Goal: Transaction & Acquisition: Purchase product/service

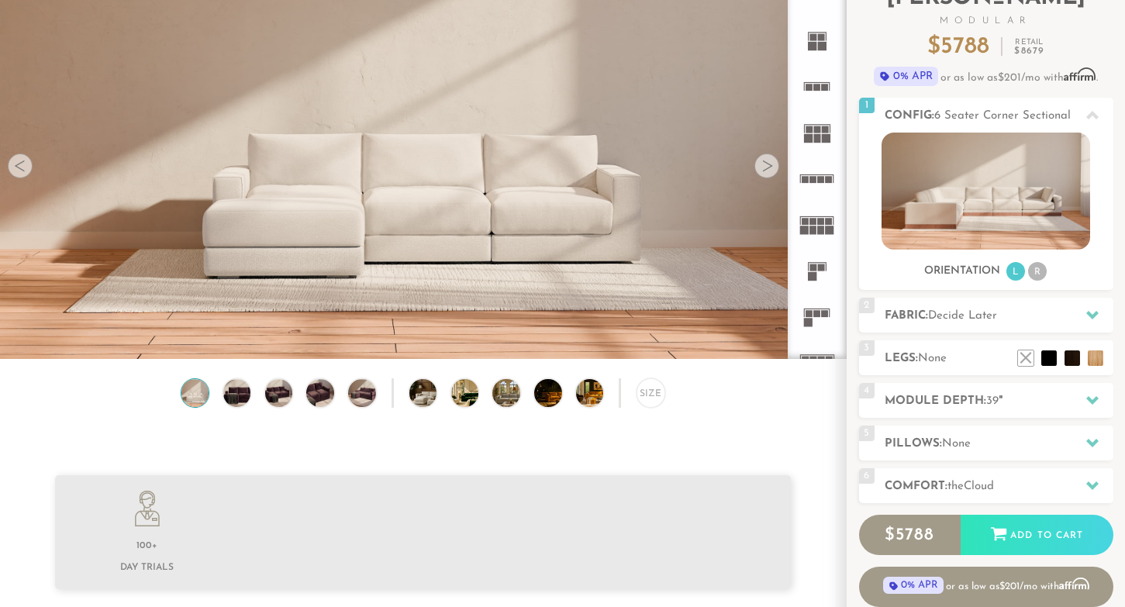
scroll to position [137, 0]
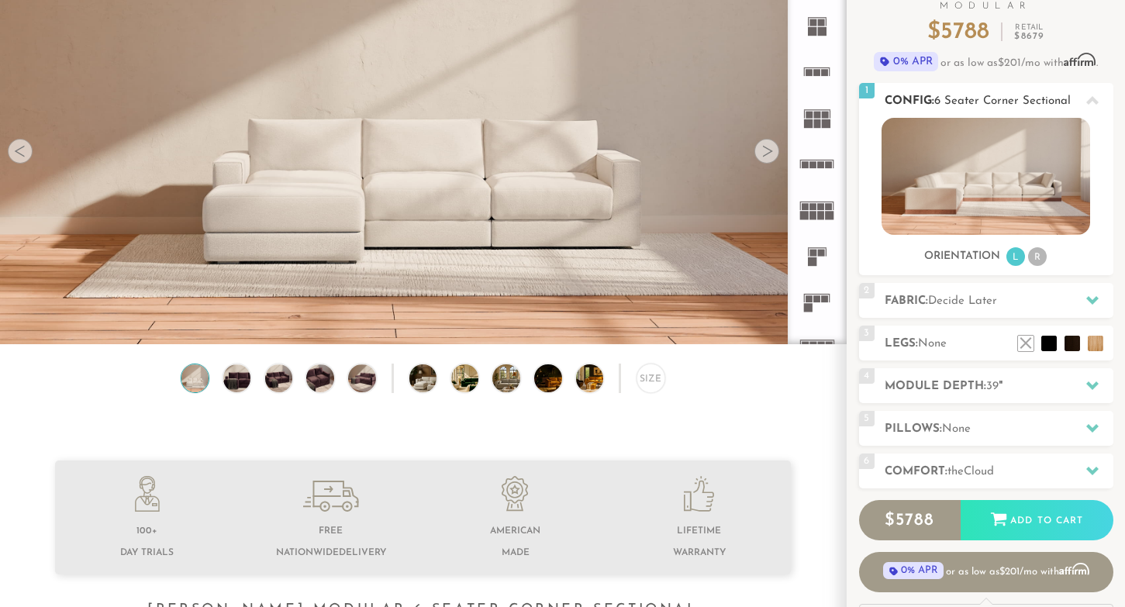
click at [1038, 259] on li "R" at bounding box center [1037, 256] width 19 height 19
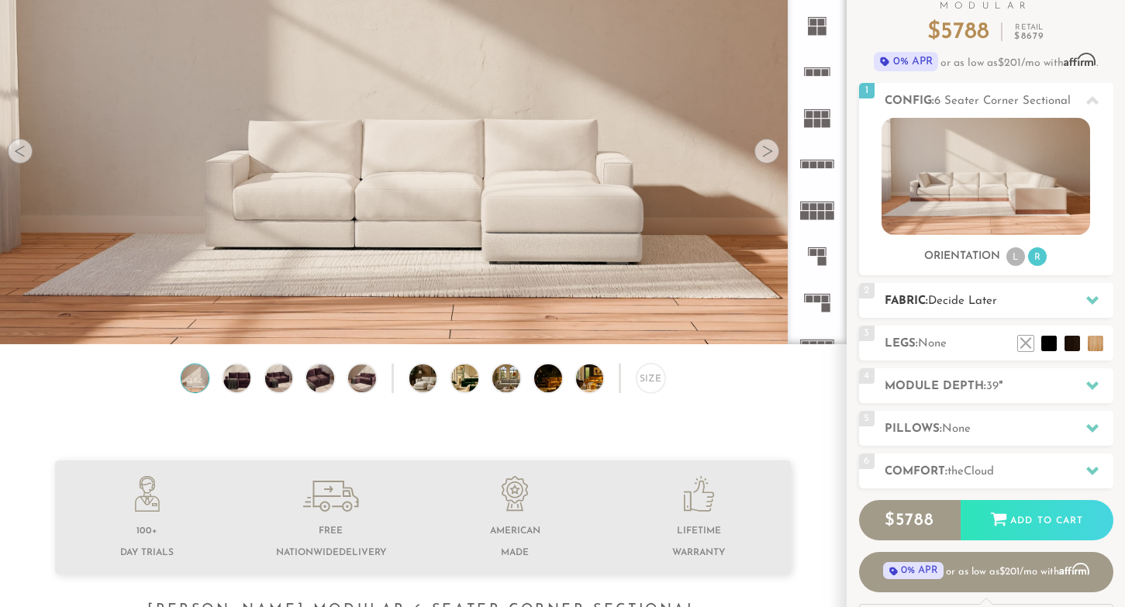
click at [1091, 298] on icon at bounding box center [1092, 300] width 12 height 12
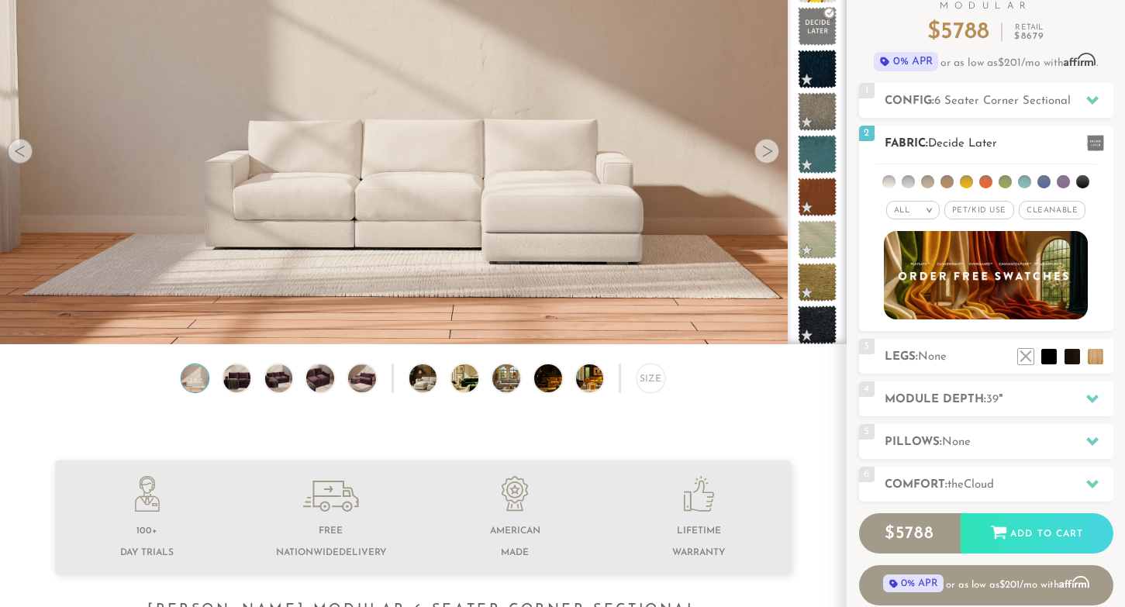
click at [1024, 179] on li at bounding box center [1024, 181] width 13 height 13
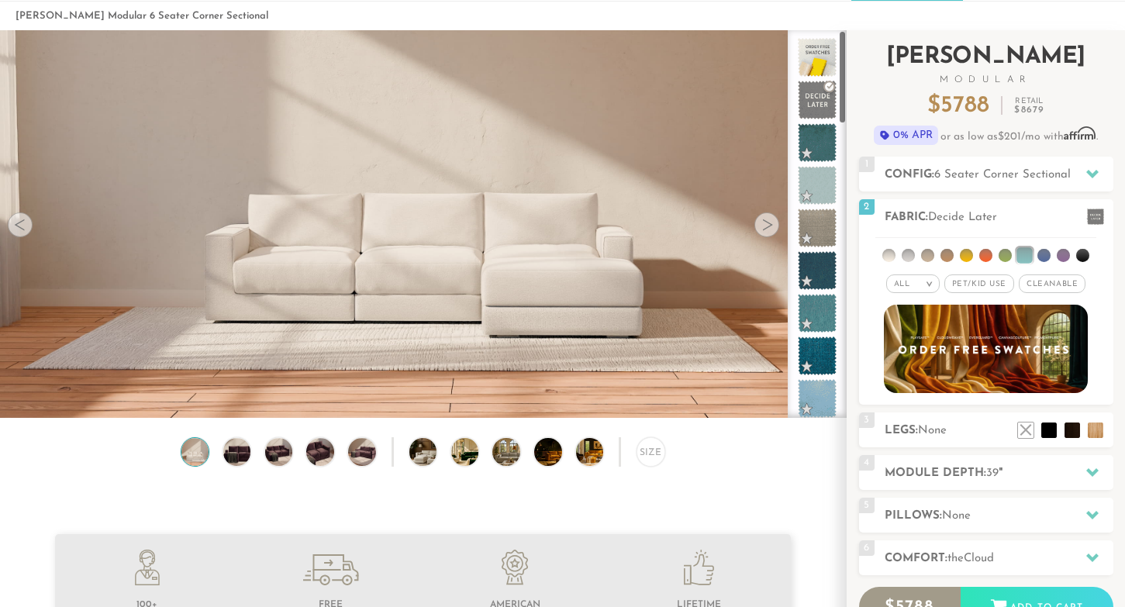
scroll to position [0, 0]
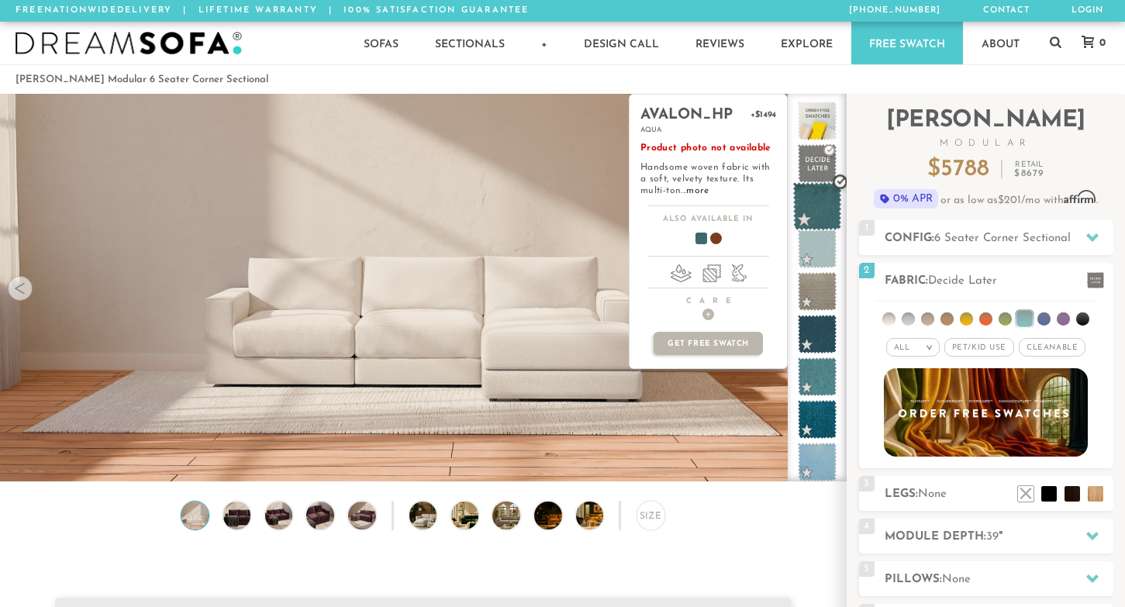
click at [815, 211] on span at bounding box center [817, 206] width 49 height 49
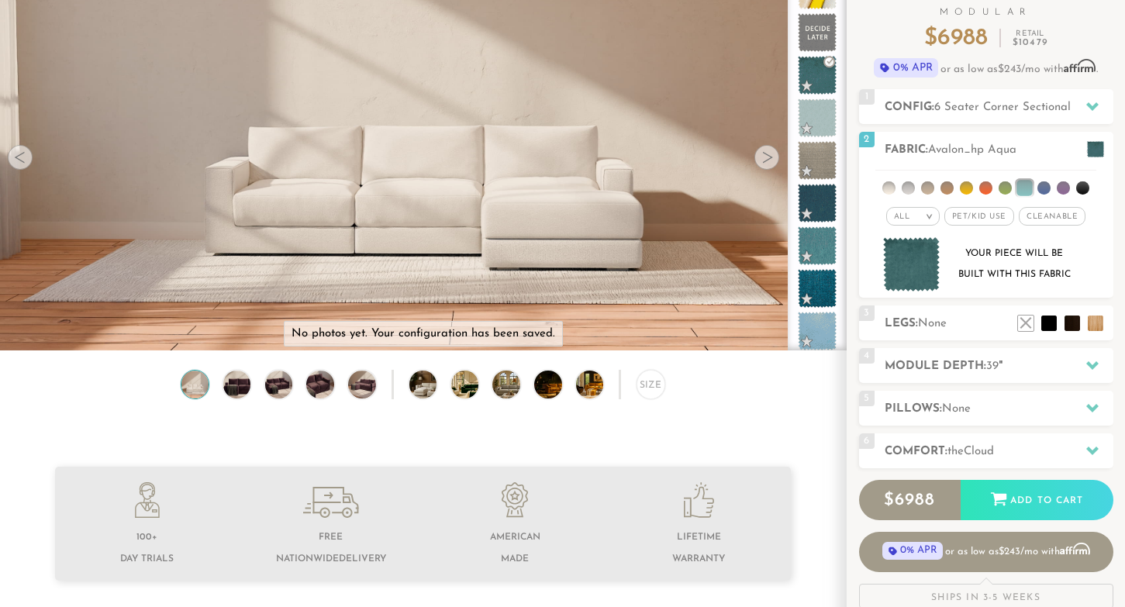
scroll to position [143, 0]
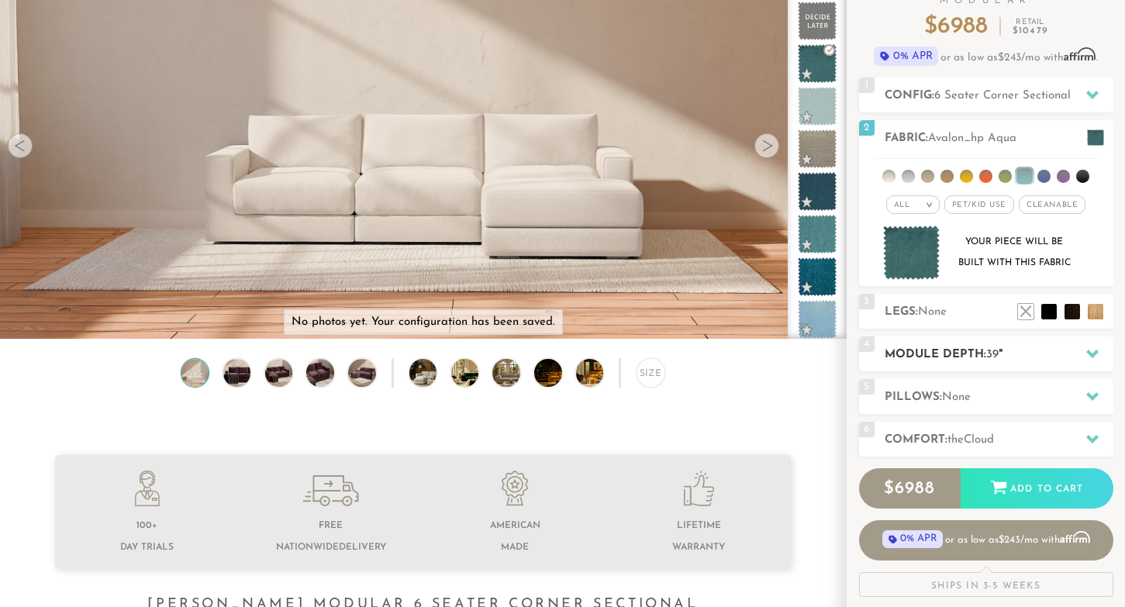
click at [1090, 353] on icon at bounding box center [1092, 354] width 12 height 9
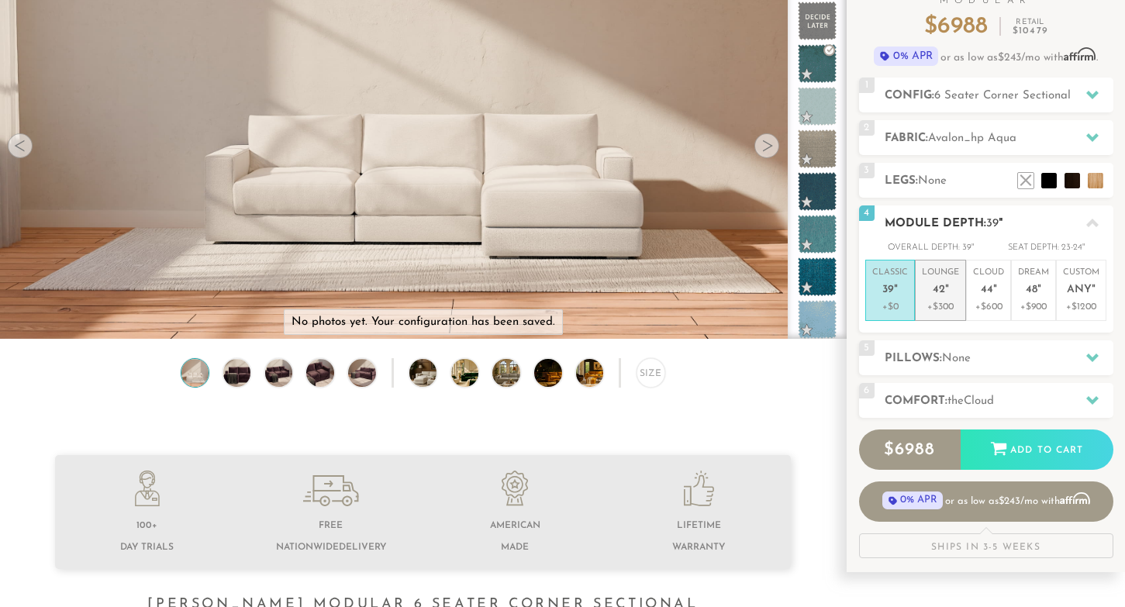
click at [945, 290] on em """ at bounding box center [947, 290] width 4 height 13
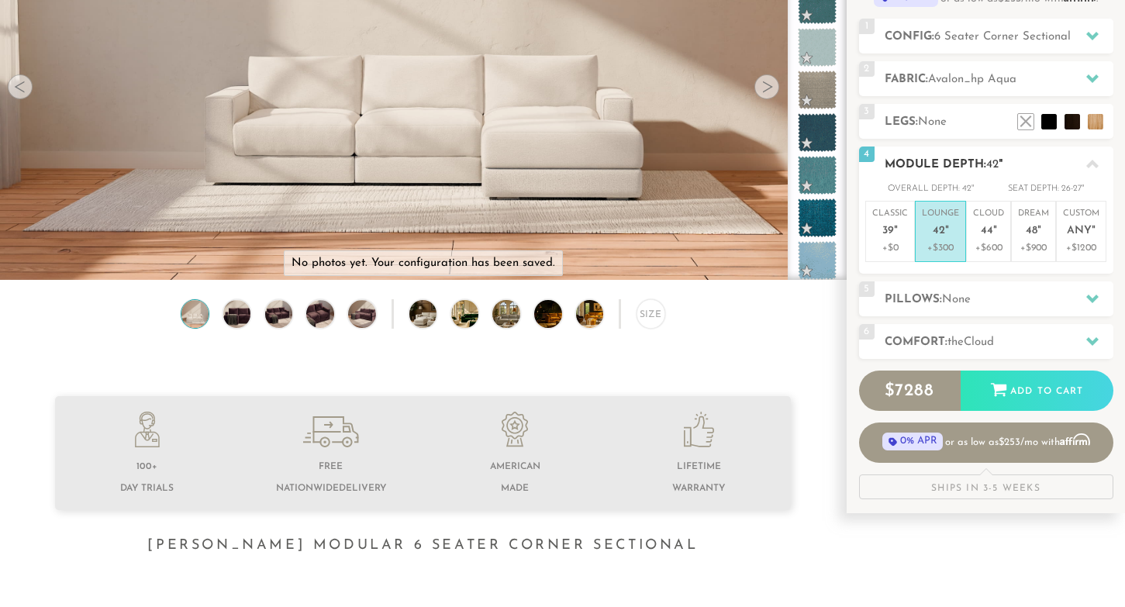
scroll to position [204, 0]
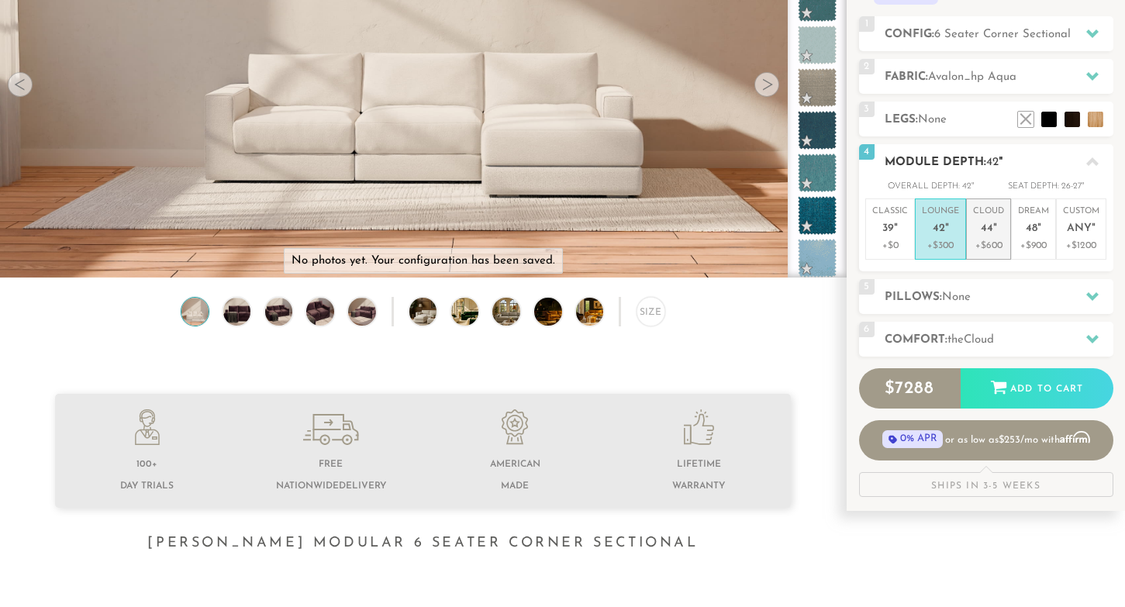
click at [987, 225] on span "44" at bounding box center [986, 228] width 12 height 13
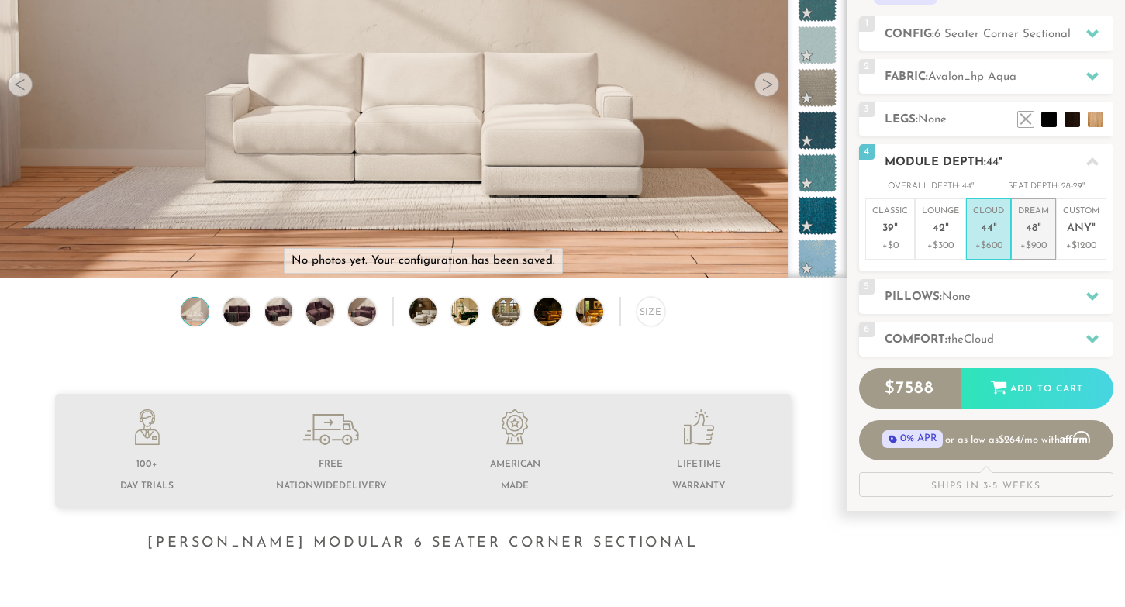
click at [1029, 230] on span "48" at bounding box center [1031, 228] width 12 height 13
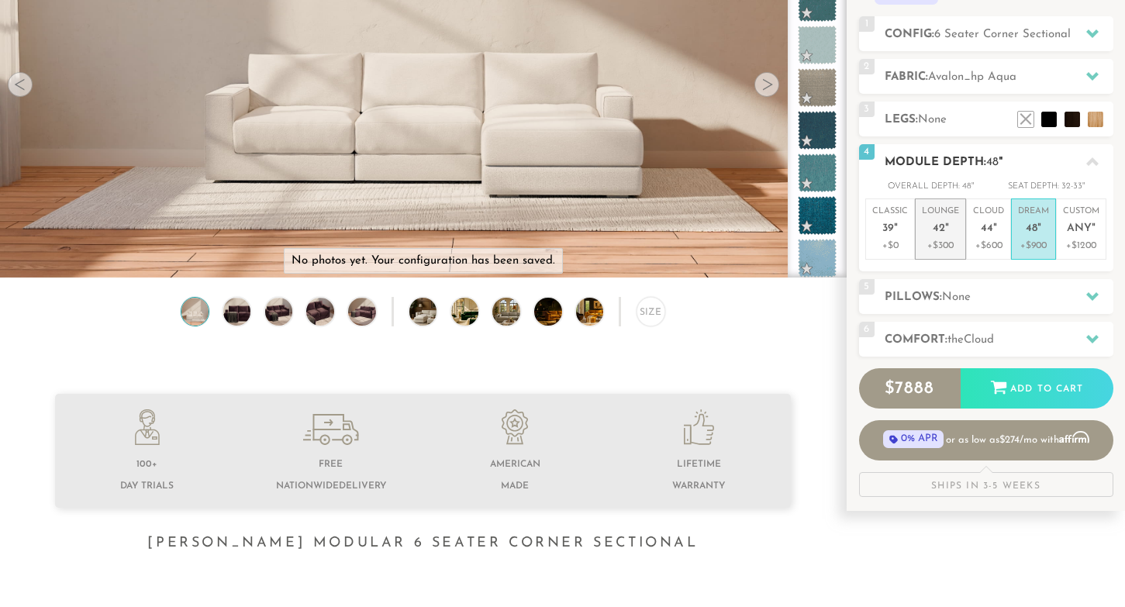
click at [939, 232] on span "42" at bounding box center [938, 228] width 12 height 13
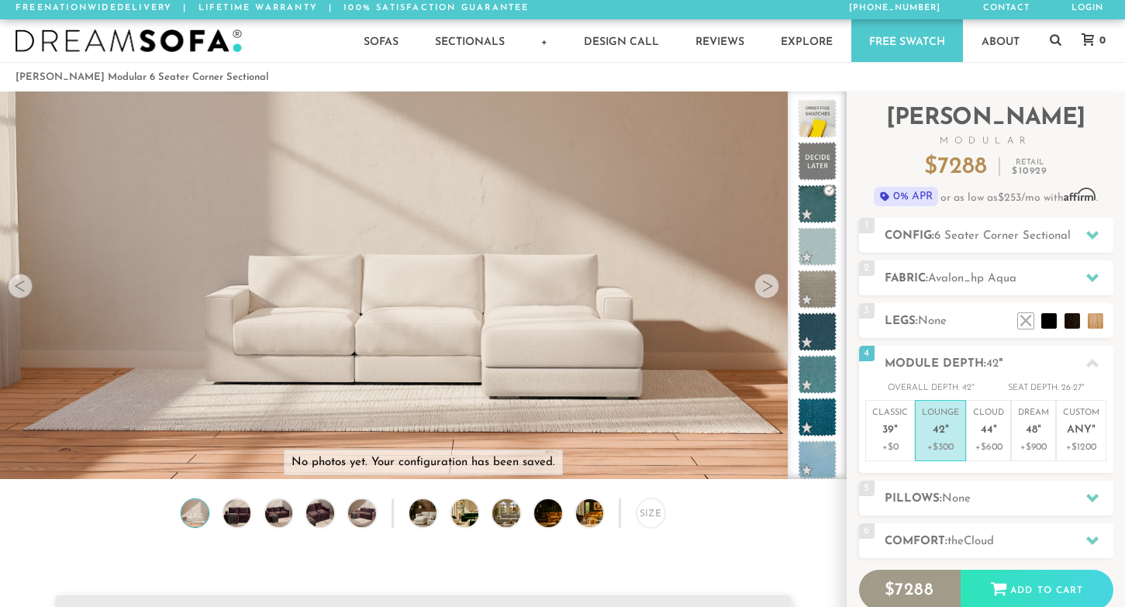
scroll to position [0, 0]
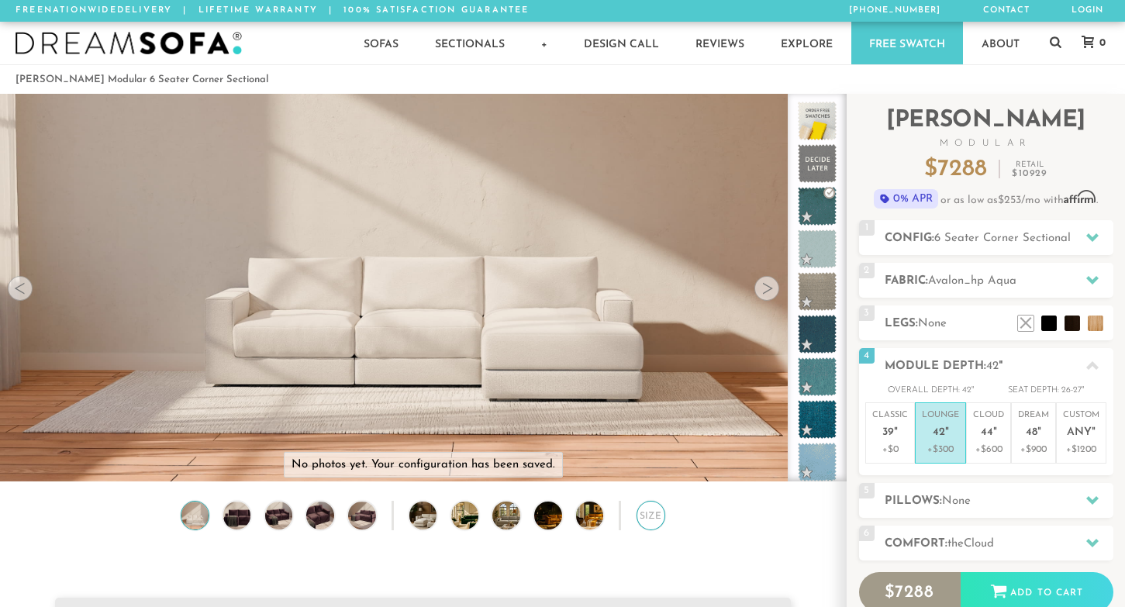
click at [646, 518] on div "Size" at bounding box center [650, 515] width 29 height 29
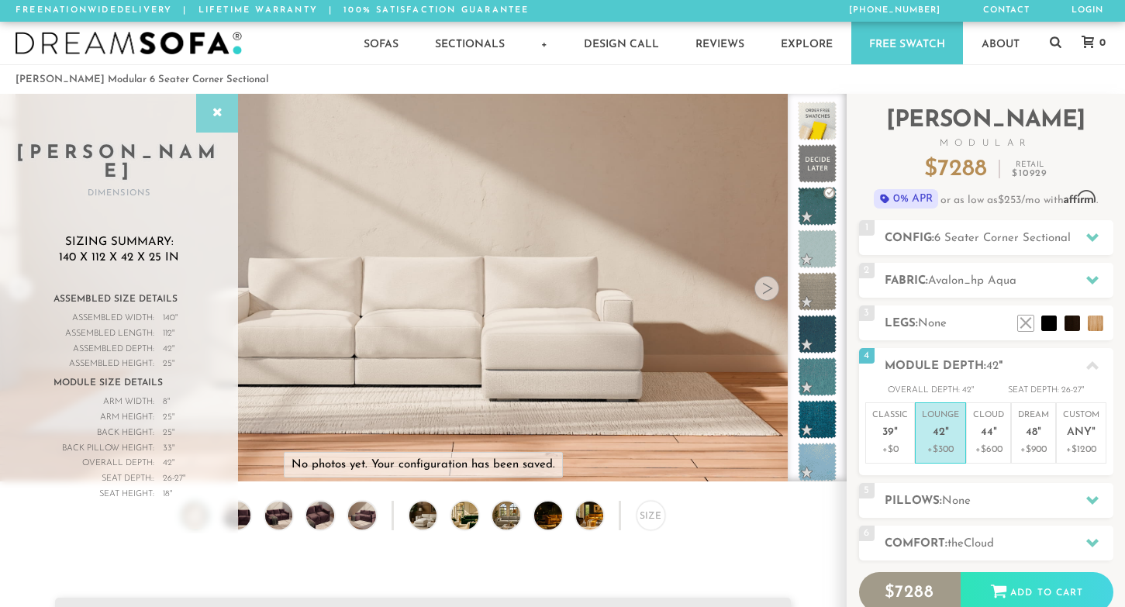
click at [219, 113] on icon at bounding box center [216, 113] width 17 height 12
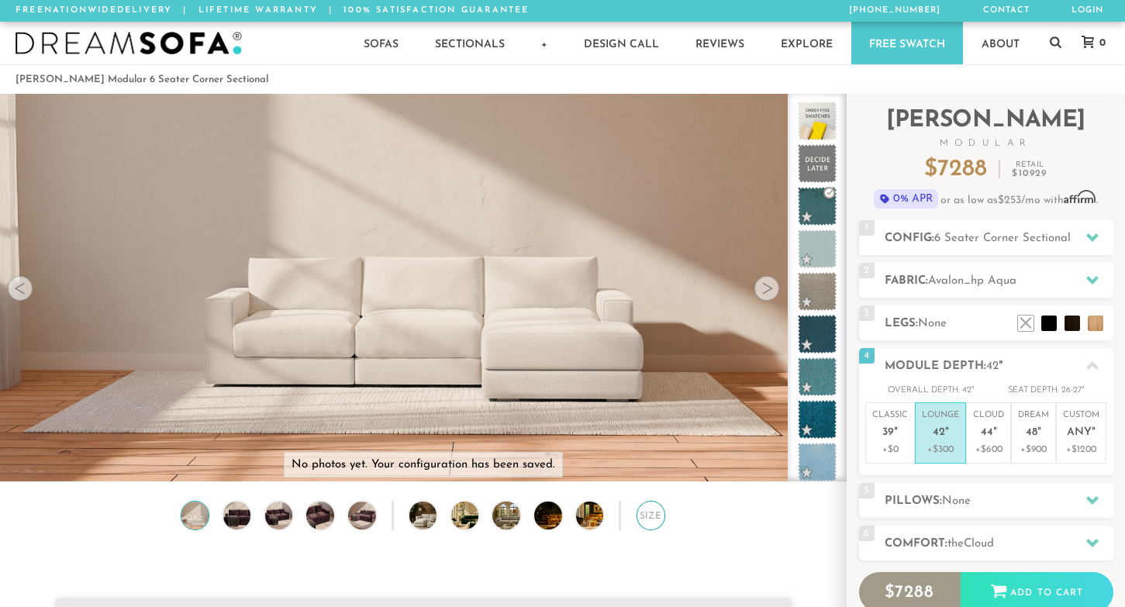
click at [653, 514] on div "Size" at bounding box center [650, 515] width 29 height 29
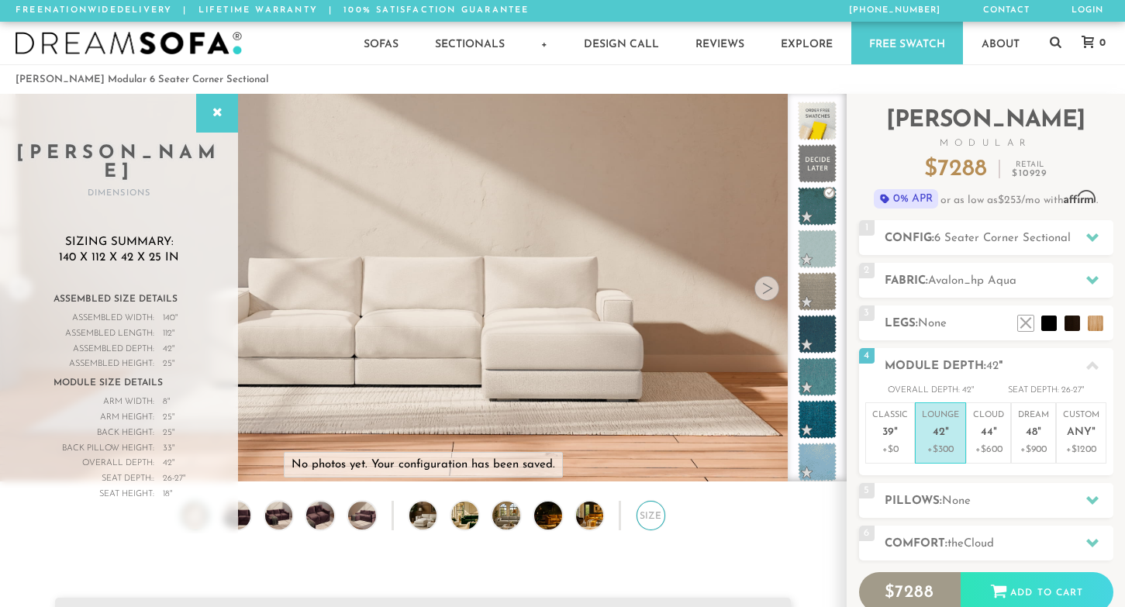
click at [653, 514] on div "Size" at bounding box center [650, 515] width 29 height 29
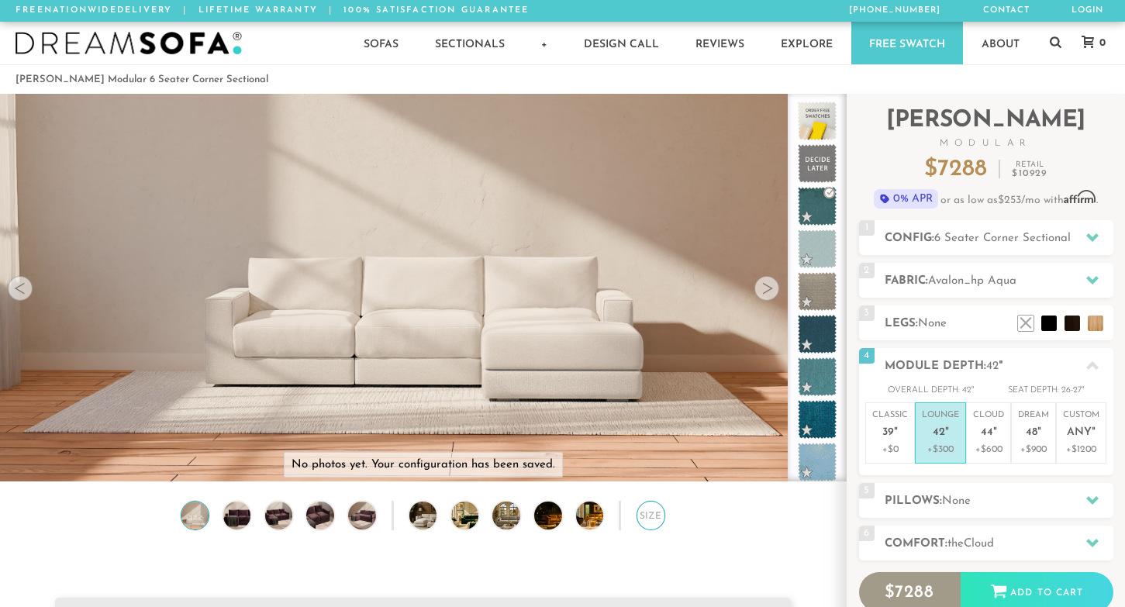
click at [656, 514] on div "Size" at bounding box center [650, 515] width 29 height 29
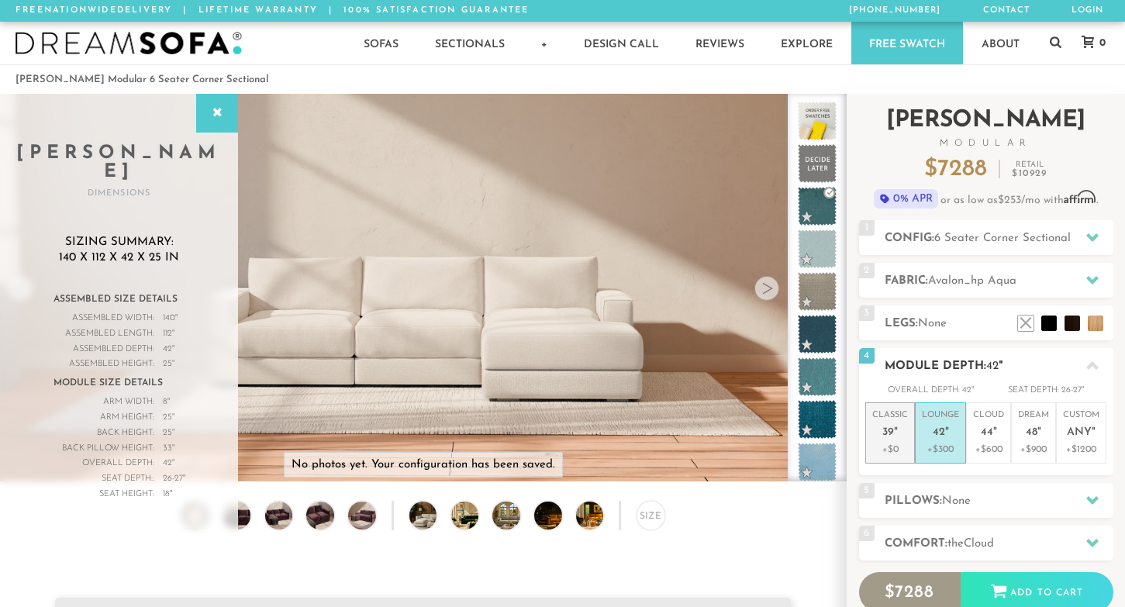
click at [891, 436] on span "39" at bounding box center [888, 432] width 12 height 13
click at [933, 426] on span "42" at bounding box center [938, 432] width 12 height 13
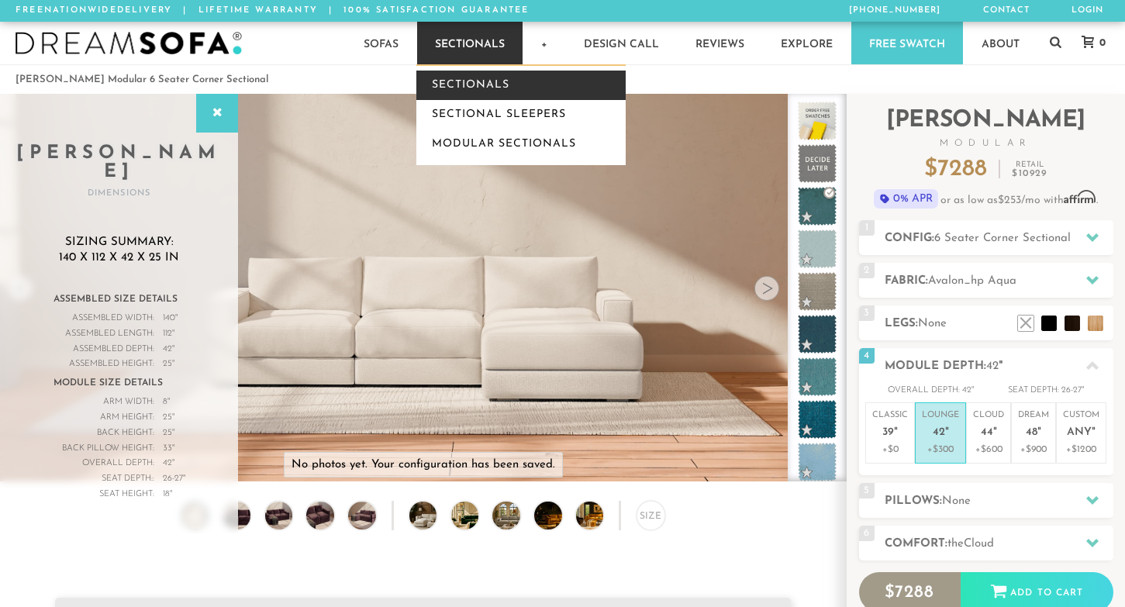
click at [478, 83] on link "Sectionals" at bounding box center [520, 85] width 209 height 29
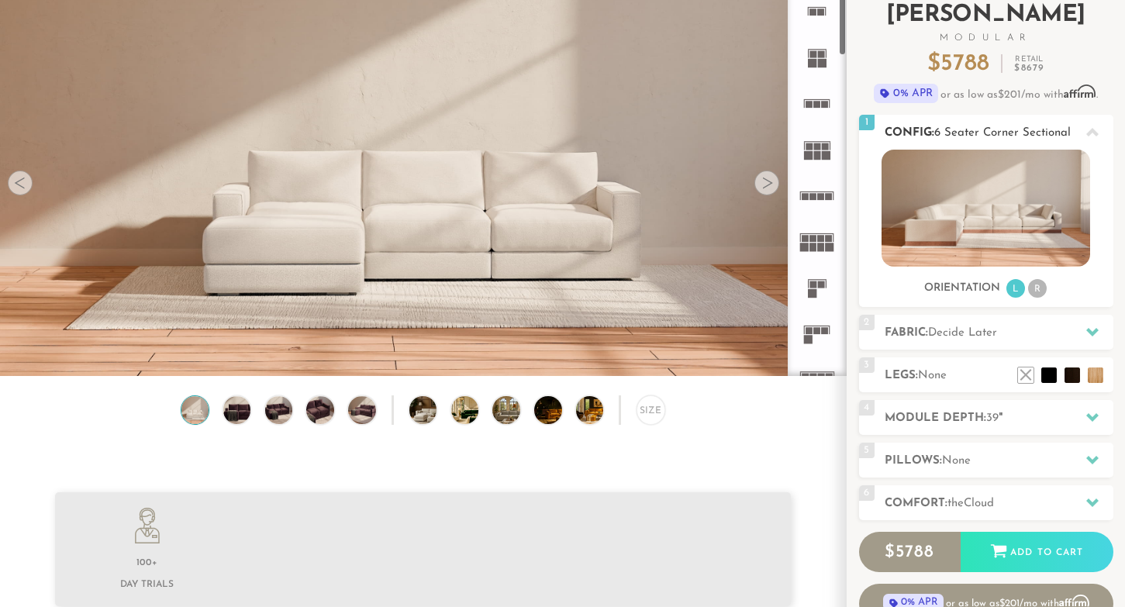
scroll to position [109, 0]
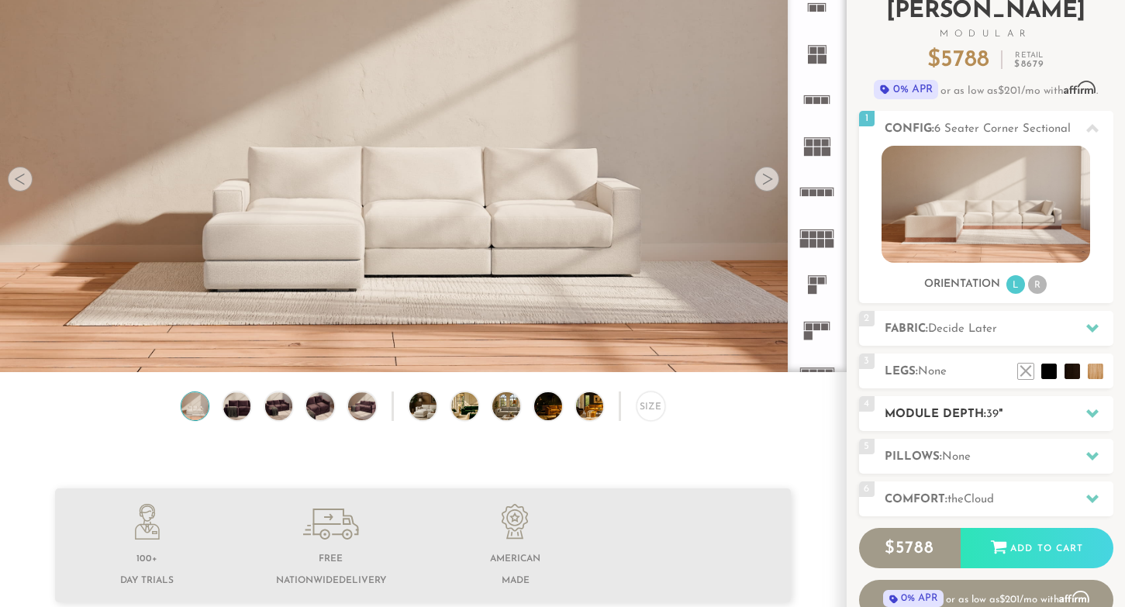
click at [1097, 409] on div at bounding box center [1092, 414] width 33 height 32
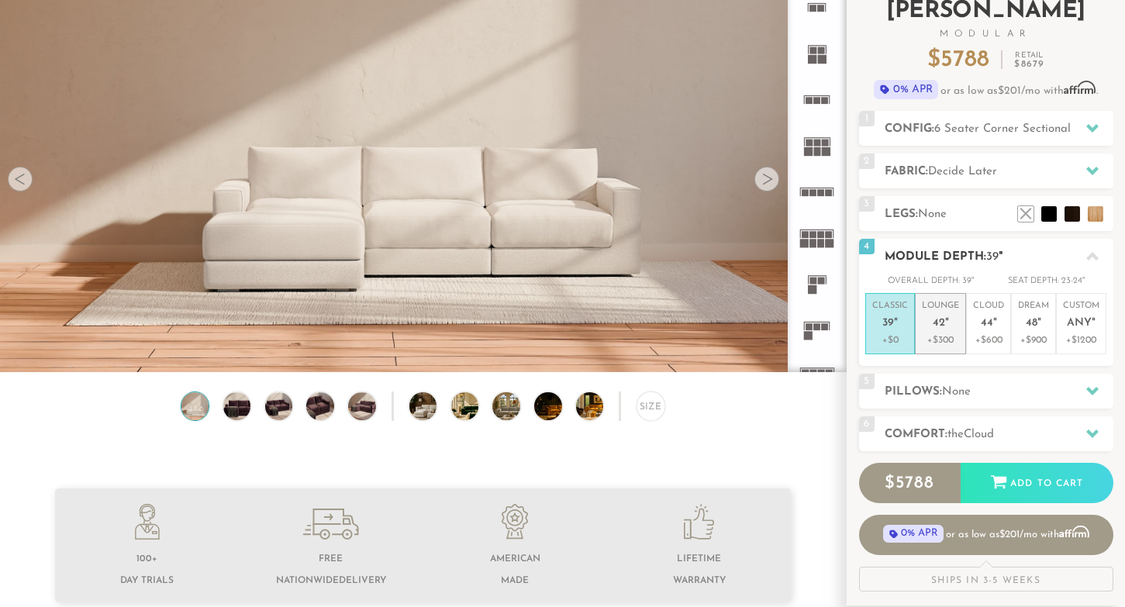
click at [938, 325] on span "42" at bounding box center [938, 323] width 12 height 13
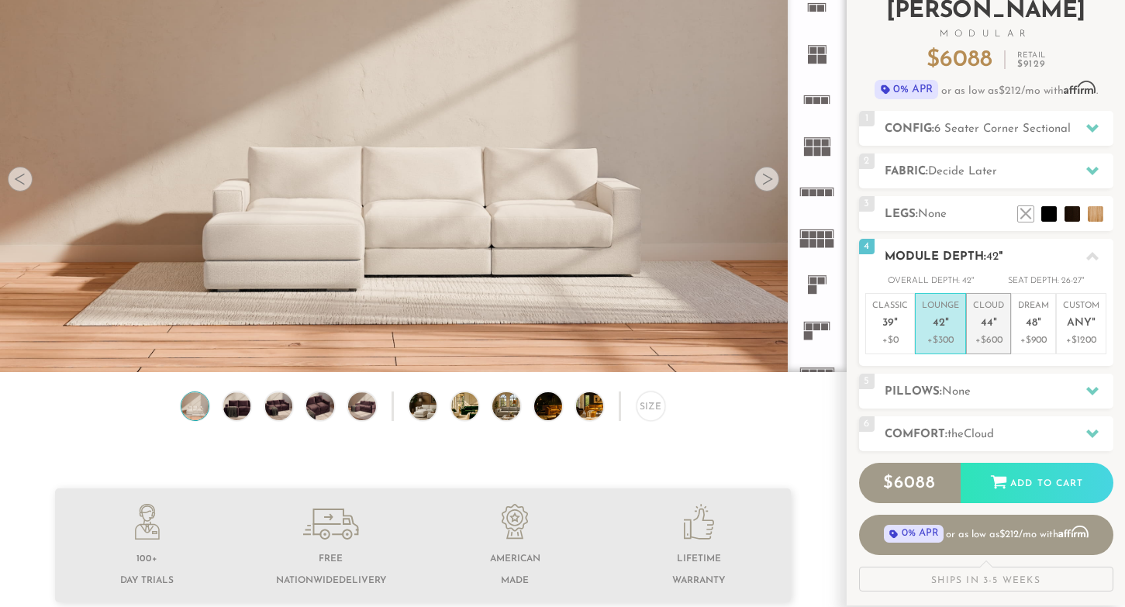
click at [984, 322] on span "44" at bounding box center [986, 323] width 12 height 13
click at [945, 318] on em """ at bounding box center [947, 323] width 4 height 13
